Goal: Check status: Check status

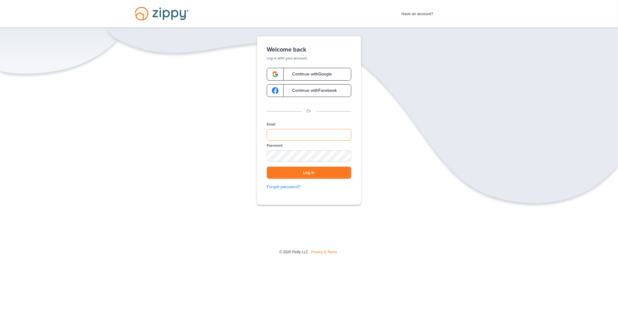
click at [301, 134] on input "Email" at bounding box center [309, 135] width 85 height 12
type input "**********"
click at [300, 175] on button "Log in" at bounding box center [309, 173] width 85 height 12
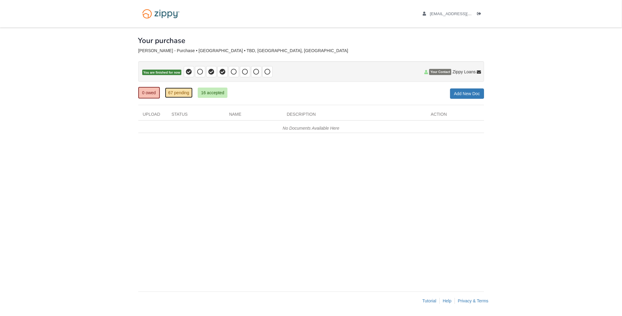
click at [183, 93] on link "67 pending" at bounding box center [179, 93] width 28 height 10
